Goal: Transaction & Acquisition: Obtain resource

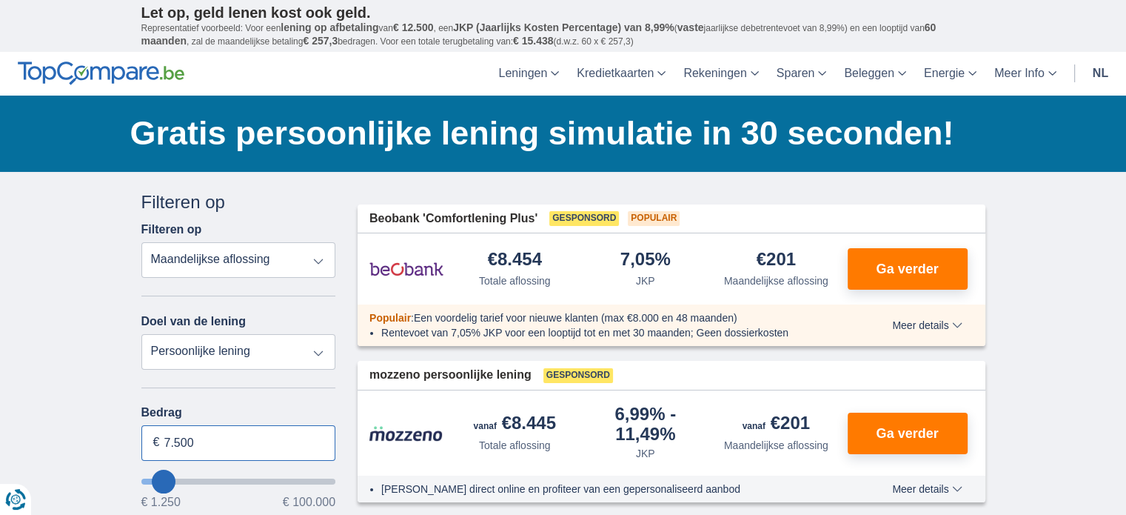
drag, startPoint x: 167, startPoint y: 441, endPoint x: 101, endPoint y: 451, distance: 66.6
type input "15.000"
type input "15250"
select select "60"
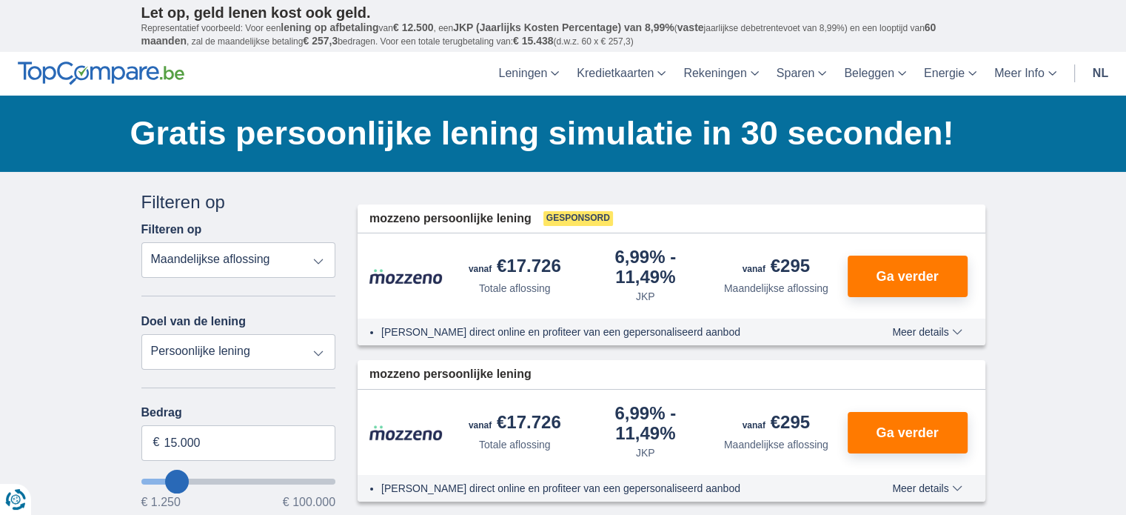
click at [262, 352] on select "Persoonlijke lening Auto Moto / fiets Mobilhome / caravan Renovatie Energie Sch…" at bounding box center [238, 352] width 195 height 36
select select "energySavings"
click at [141, 334] on select "Persoonlijke lening Auto Moto / fiets Mobilhome / caravan Renovatie Energie Sch…" at bounding box center [238, 352] width 195 height 36
type input "15.000"
type input "15250"
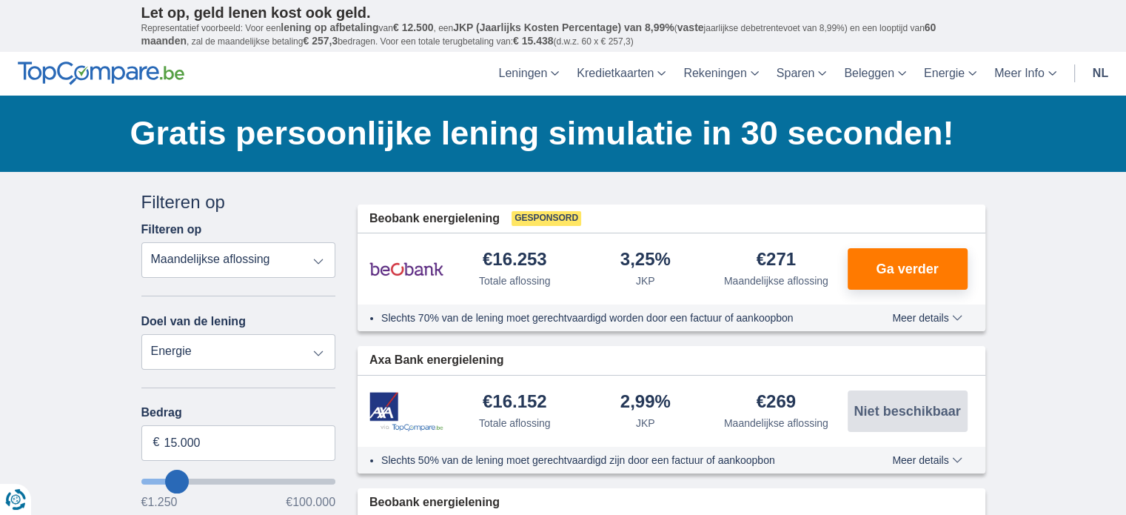
click at [215, 341] on select "Persoonlijke lening Auto Moto / fiets Mobilhome / caravan Renovatie Energie Sch…" at bounding box center [238, 352] width 195 height 36
select select "personalLoan"
click at [141, 334] on select "Persoonlijke lening Auto Moto / fiets Mobilhome / caravan Renovatie Energie Sch…" at bounding box center [238, 352] width 195 height 36
type input "7.500"
type input "7250"
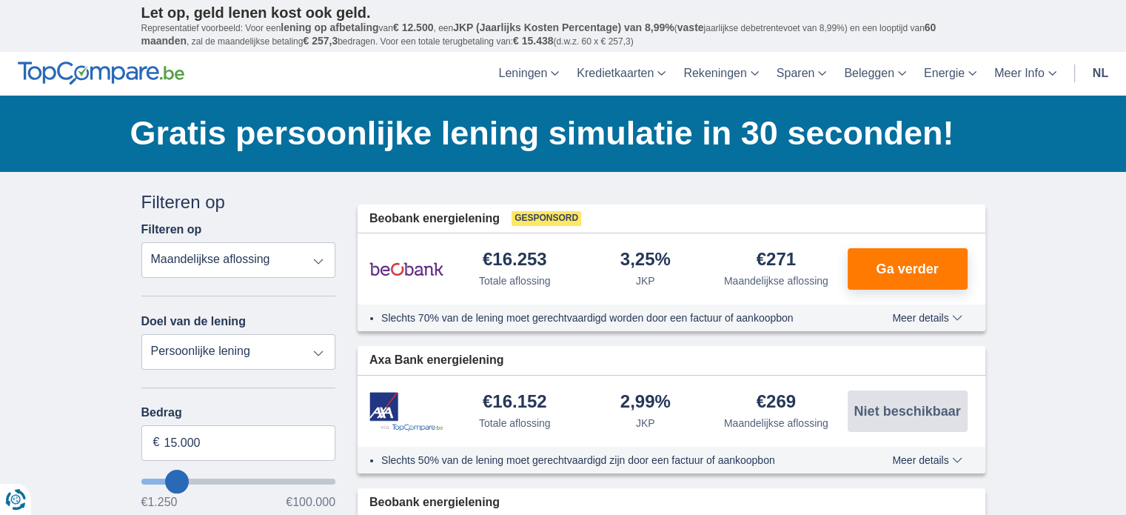
select select "42"
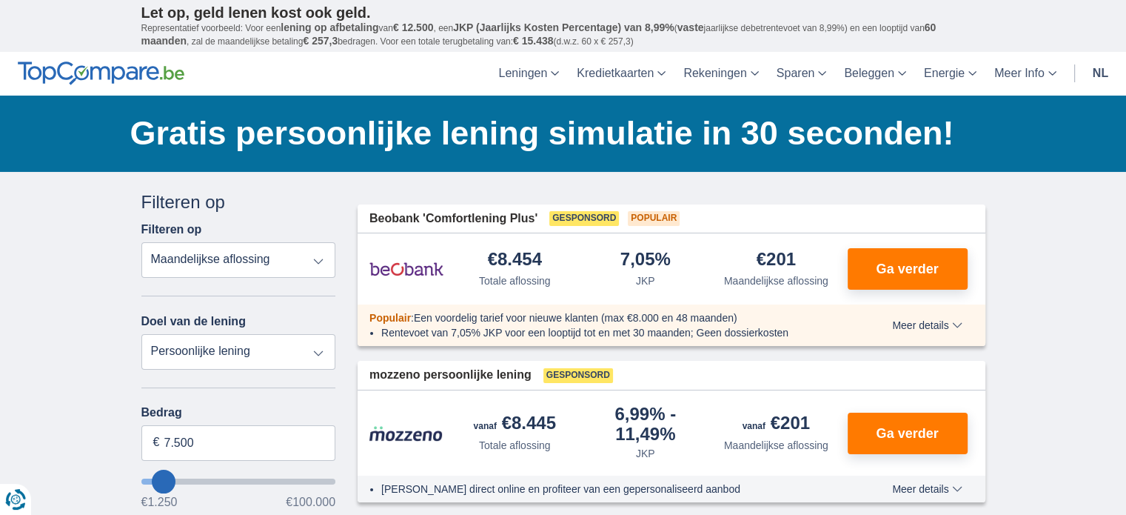
click at [278, 352] on select "Persoonlijke lening Auto Moto / fiets Mobilhome / caravan Renovatie Energie Sch…" at bounding box center [238, 352] width 195 height 36
select select "energySavings"
click at [141, 334] on select "Persoonlijke lening Auto Moto / fiets Mobilhome / caravan Renovatie Energie Sch…" at bounding box center [238, 352] width 195 height 36
type input "15.000"
type input "15250"
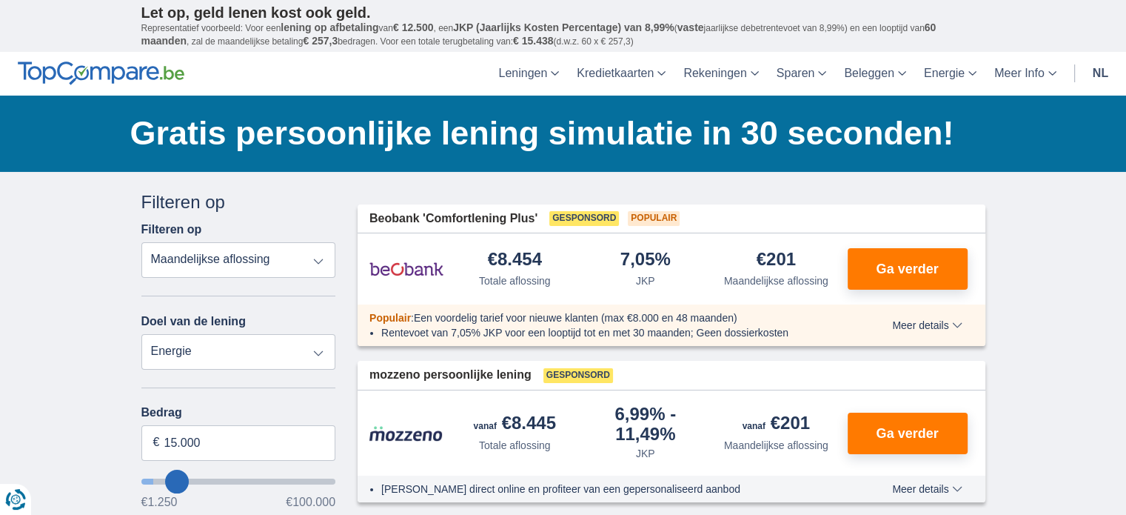
select select "60"
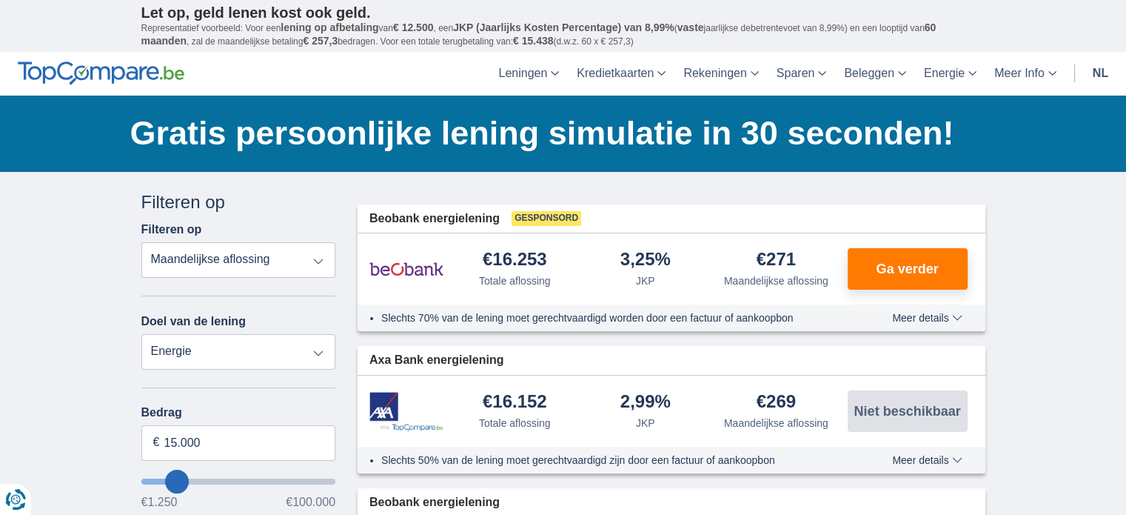
click at [255, 349] on select "Persoonlijke lening Auto Moto / fiets Mobilhome / caravan Renovatie Energie Sch…" at bounding box center [238, 352] width 195 height 36
select select "caravan"
click at [141, 334] on select "Persoonlijke lening Auto Moto / fiets Mobilhome / caravan Renovatie Energie Sch…" at bounding box center [238, 352] width 195 height 36
type input "15.000"
type input "15250"
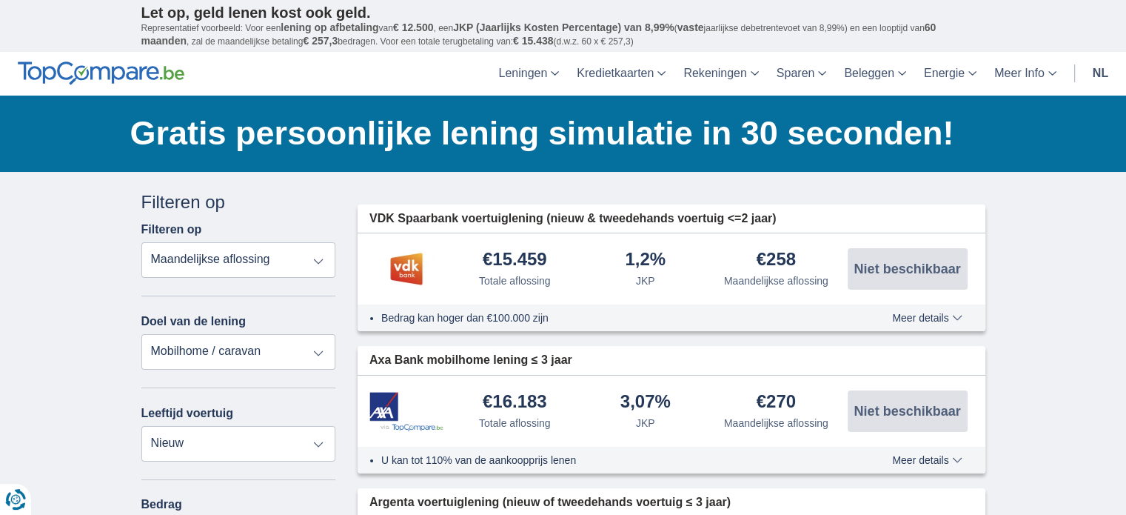
click at [267, 339] on select "Persoonlijke lening Auto Moto / fiets Mobilhome / caravan Renovatie Energie Sch…" at bounding box center [238, 352] width 195 height 36
select select "renovationLoan"
click at [141, 334] on select "Persoonlijke lening Auto Moto / fiets Mobilhome / caravan Renovatie Energie Sch…" at bounding box center [238, 352] width 195 height 36
type input "15.000"
type input "15250"
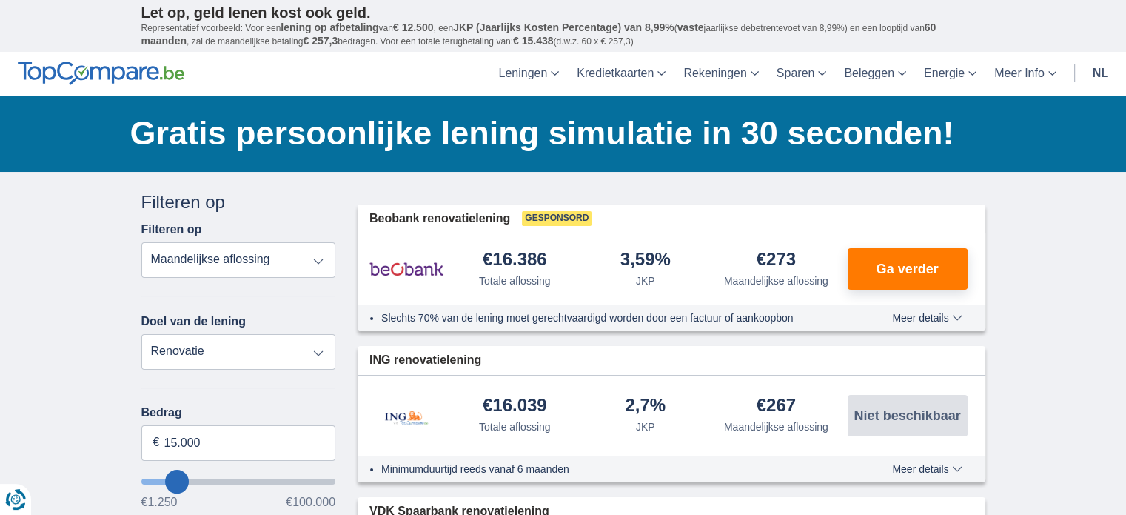
click at [189, 330] on div "Doel van de lening Persoonlijke lening Auto Moto / fiets Mobilhome / caravan Re…" at bounding box center [238, 342] width 195 height 56
click at [197, 349] on select "Persoonlijke lening Auto Moto / fiets Mobilhome / caravan Renovatie Energie Sch…" at bounding box center [238, 352] width 195 height 36
select select "energySavings"
click at [141, 334] on select "Persoonlijke lening Auto Moto / fiets Mobilhome / caravan Renovatie Energie Sch…" at bounding box center [238, 352] width 195 height 36
type input "15.000"
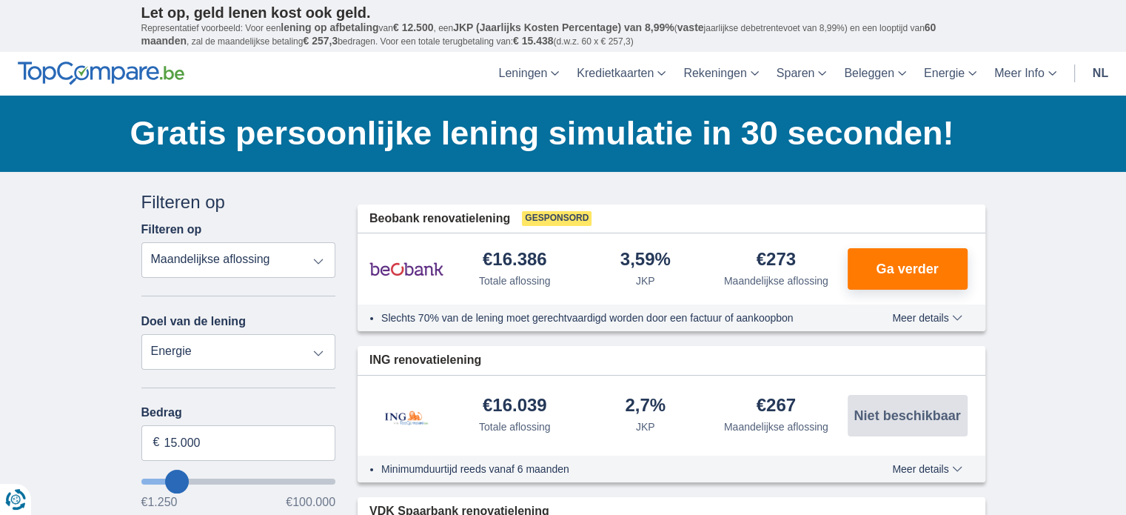
type input "15250"
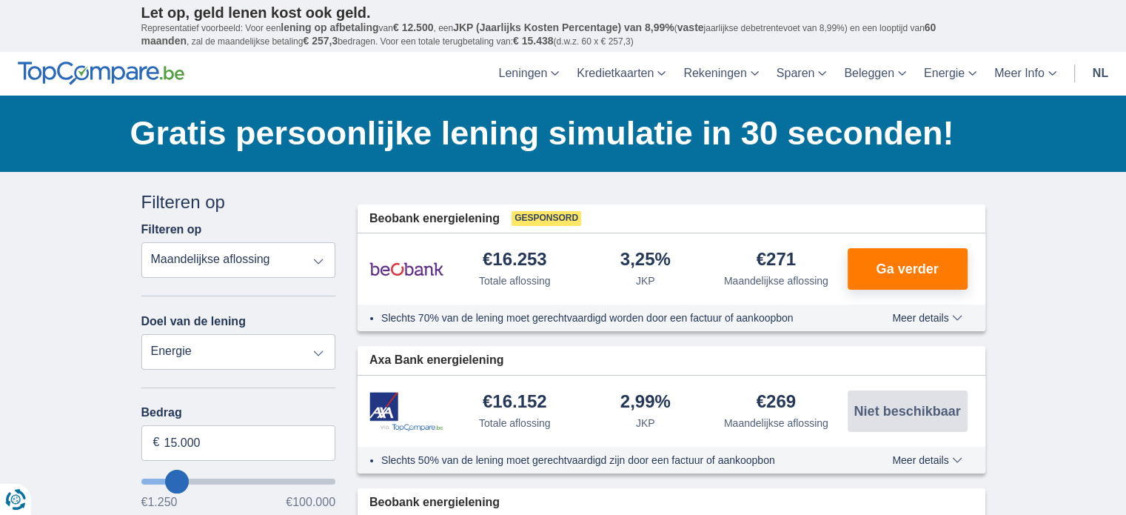
click at [320, 253] on select "Totale aflossing JKP Maandelijkse aflossing" at bounding box center [238, 260] width 195 height 36
click at [320, 260] on select "Totale aflossing JKP Maandelijkse aflossing" at bounding box center [238, 260] width 195 height 36
click at [308, 351] on select "Persoonlijke lening Auto Moto / fiets Mobilhome / caravan Renovatie Energie Sch…" at bounding box center [238, 352] width 195 height 36
select select "personalLoan"
click at [141, 334] on select "Persoonlijke lening Auto Moto / fiets Mobilhome / caravan Renovatie Energie Sch…" at bounding box center [238, 352] width 195 height 36
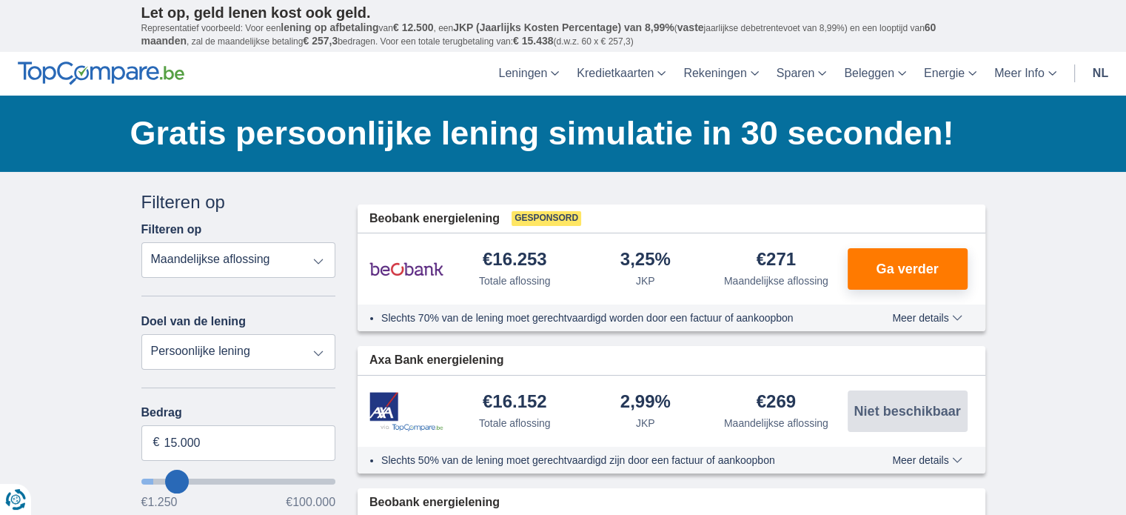
type input "7.500"
type input "7250"
select select "42"
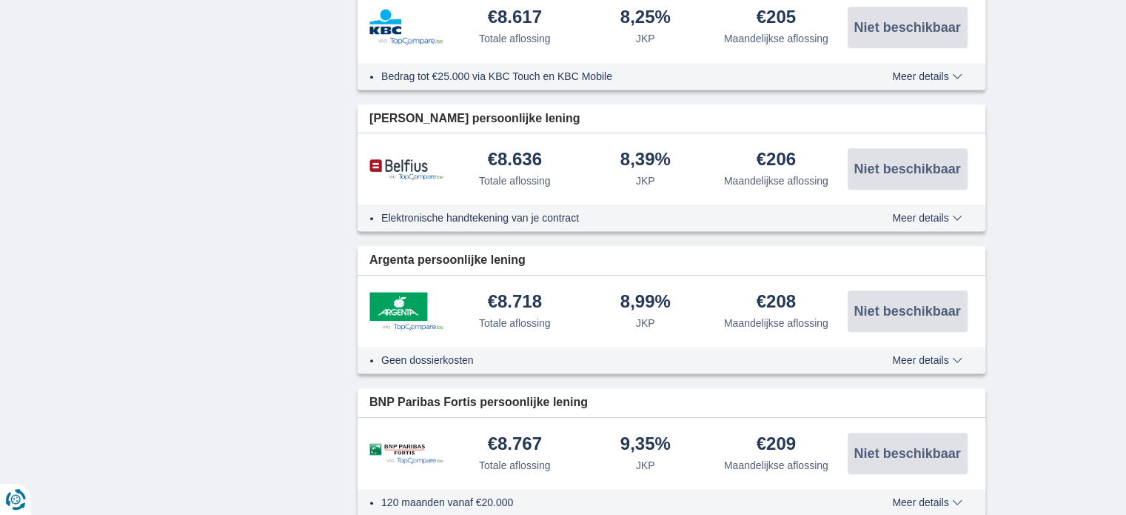
scroll to position [1185, 0]
